Goal: Complete application form: Complete application form

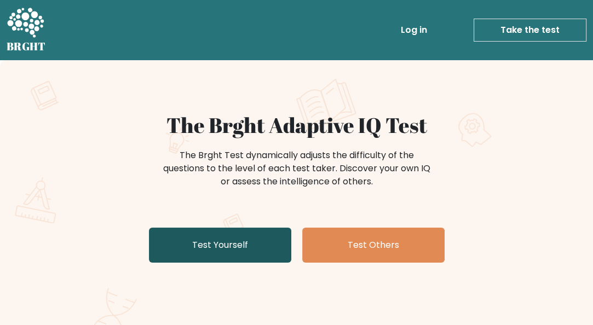
click at [261, 240] on link "Test Yourself" at bounding box center [220, 245] width 142 height 35
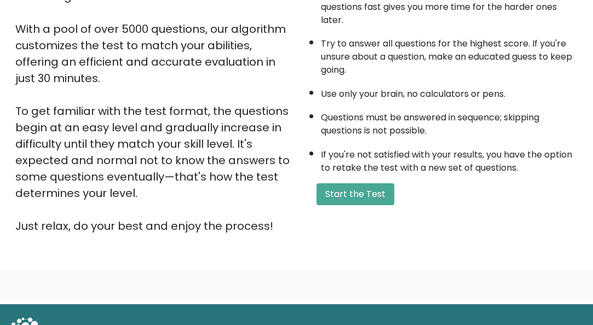
scroll to position [178, 0]
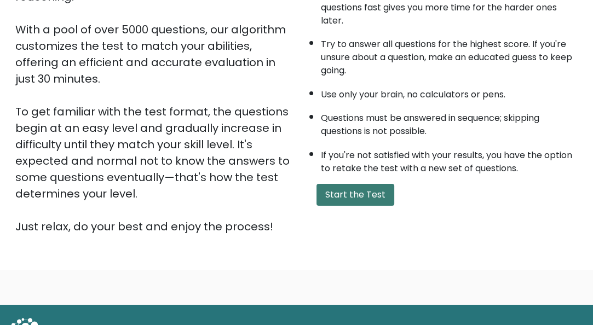
click at [358, 193] on button "Start the Test" at bounding box center [355, 195] width 78 height 22
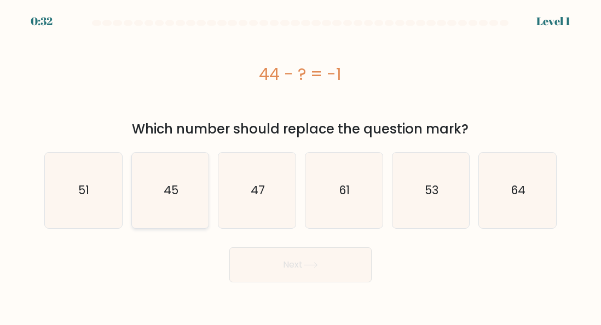
click at [188, 189] on icon "45" at bounding box center [170, 191] width 76 height 76
click at [301, 165] on input "b. 45" at bounding box center [301, 164] width 1 height 3
radio input "true"
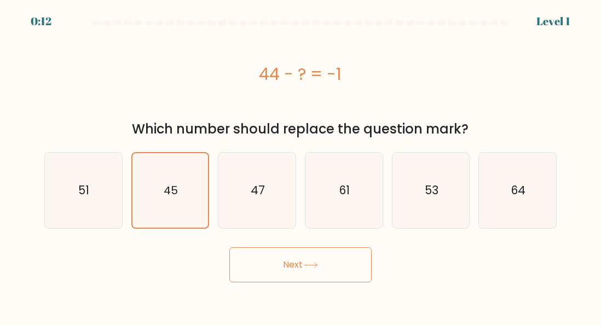
click at [325, 255] on button "Next" at bounding box center [300, 264] width 142 height 35
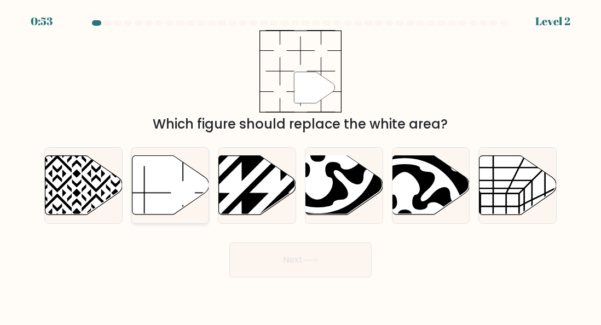
click at [197, 182] on icon at bounding box center [170, 185] width 77 height 59
click at [301, 165] on input "b." at bounding box center [301, 164] width 1 height 3
radio input "true"
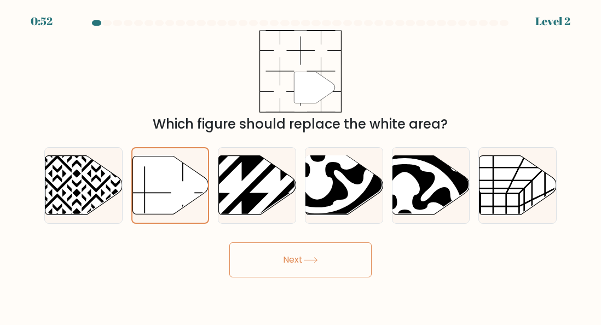
click at [285, 253] on button "Next" at bounding box center [300, 260] width 142 height 35
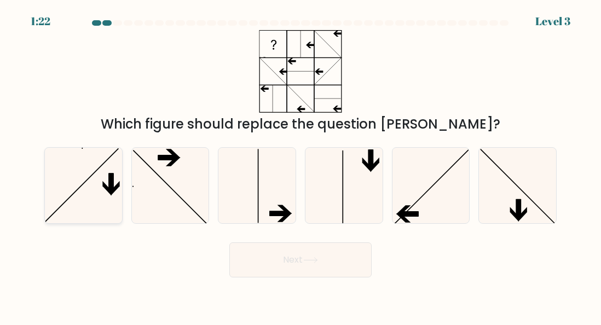
click at [107, 184] on icon at bounding box center [83, 186] width 76 height 76
click at [301, 165] on input "a." at bounding box center [301, 164] width 1 height 3
radio input "true"
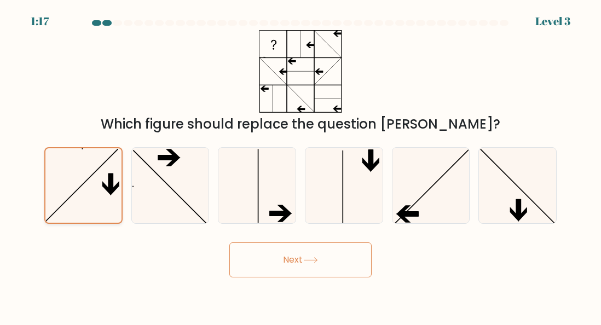
click at [77, 197] on icon at bounding box center [83, 185] width 74 height 74
click at [301, 165] on input "a." at bounding box center [301, 164] width 1 height 3
click at [436, 194] on icon at bounding box center [431, 186] width 76 height 76
click at [301, 165] on input "e." at bounding box center [301, 164] width 1 height 3
radio input "true"
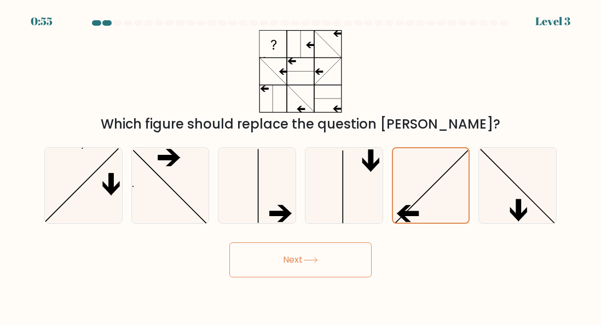
click at [333, 249] on button "Next" at bounding box center [300, 260] width 142 height 35
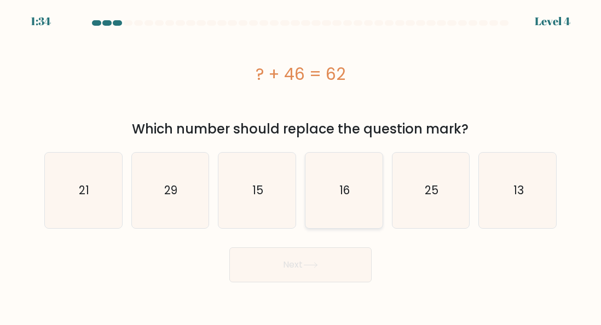
click at [331, 197] on icon "16" at bounding box center [344, 191] width 76 height 76
click at [301, 165] on input "d. 16" at bounding box center [301, 164] width 1 height 3
radio input "true"
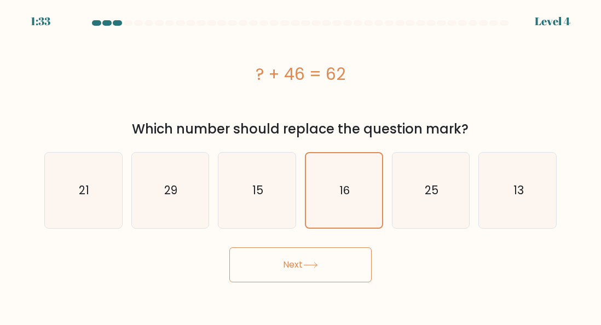
click at [287, 264] on button "Next" at bounding box center [300, 264] width 142 height 35
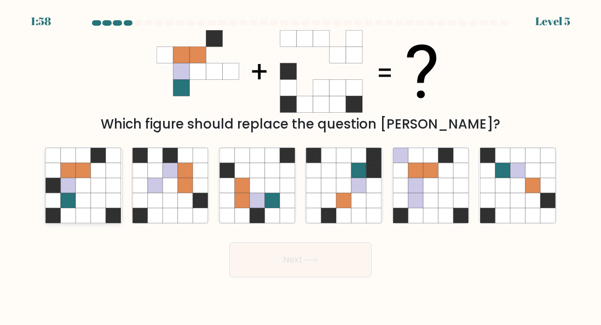
click at [100, 189] on icon at bounding box center [98, 185] width 15 height 15
click at [301, 165] on input "a." at bounding box center [301, 164] width 1 height 3
radio input "true"
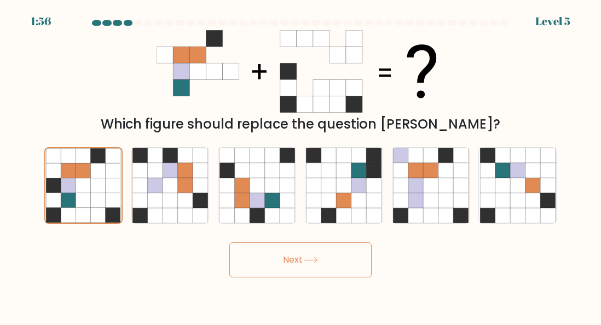
click at [280, 274] on button "Next" at bounding box center [300, 260] width 142 height 35
